Goal: Find specific page/section: Find specific page/section

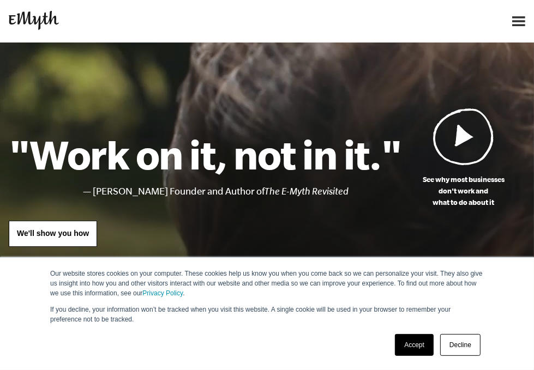
click at [464, 349] on link "Decline" at bounding box center [460, 345] width 40 height 22
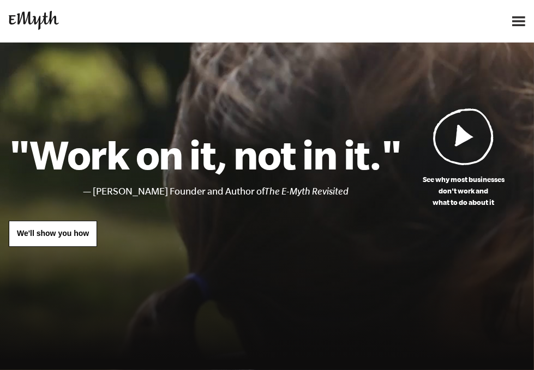
click at [520, 21] on img at bounding box center [518, 21] width 13 height 10
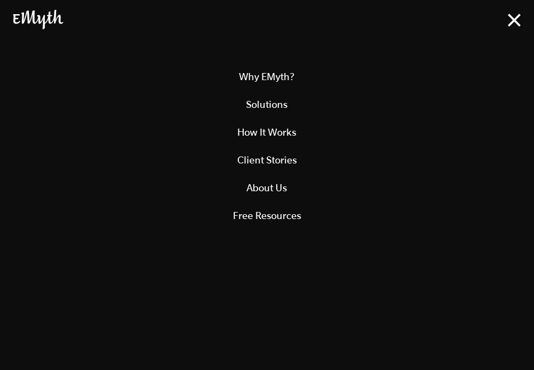
click at [516, 22] on img at bounding box center [514, 20] width 13 height 13
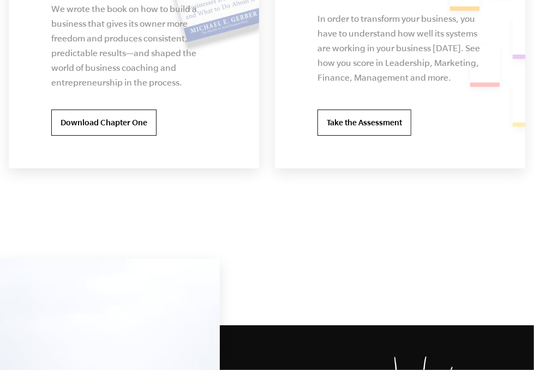
scroll to position [3008, 0]
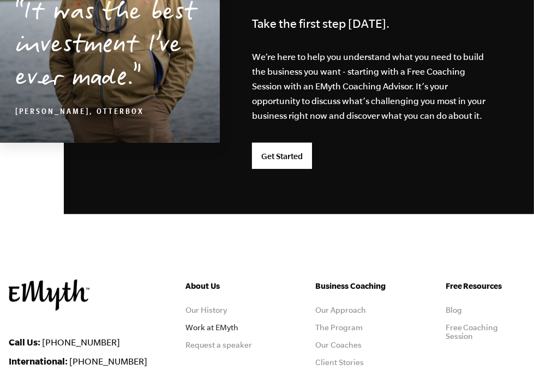
click at [220, 323] on link "Work at EMyth" at bounding box center [211, 327] width 53 height 9
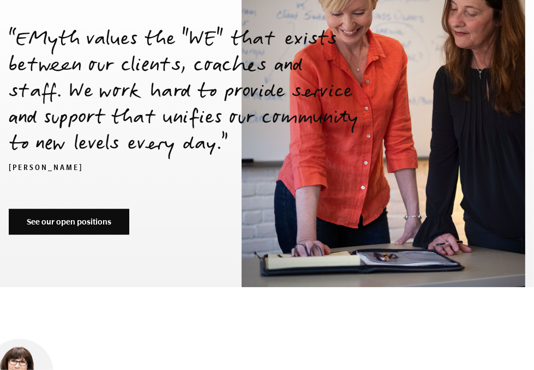
scroll to position [3858, 0]
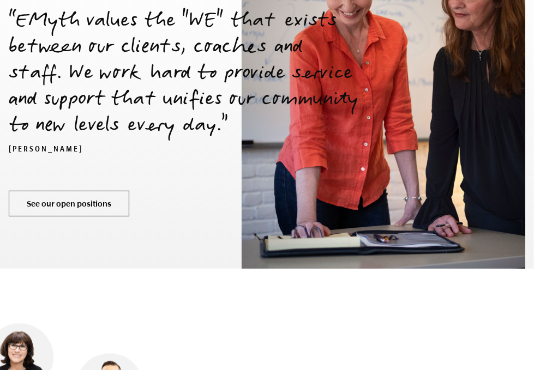
click at [55, 191] on link "See our open positions" at bounding box center [69, 204] width 120 height 26
